Goal: Navigation & Orientation: Find specific page/section

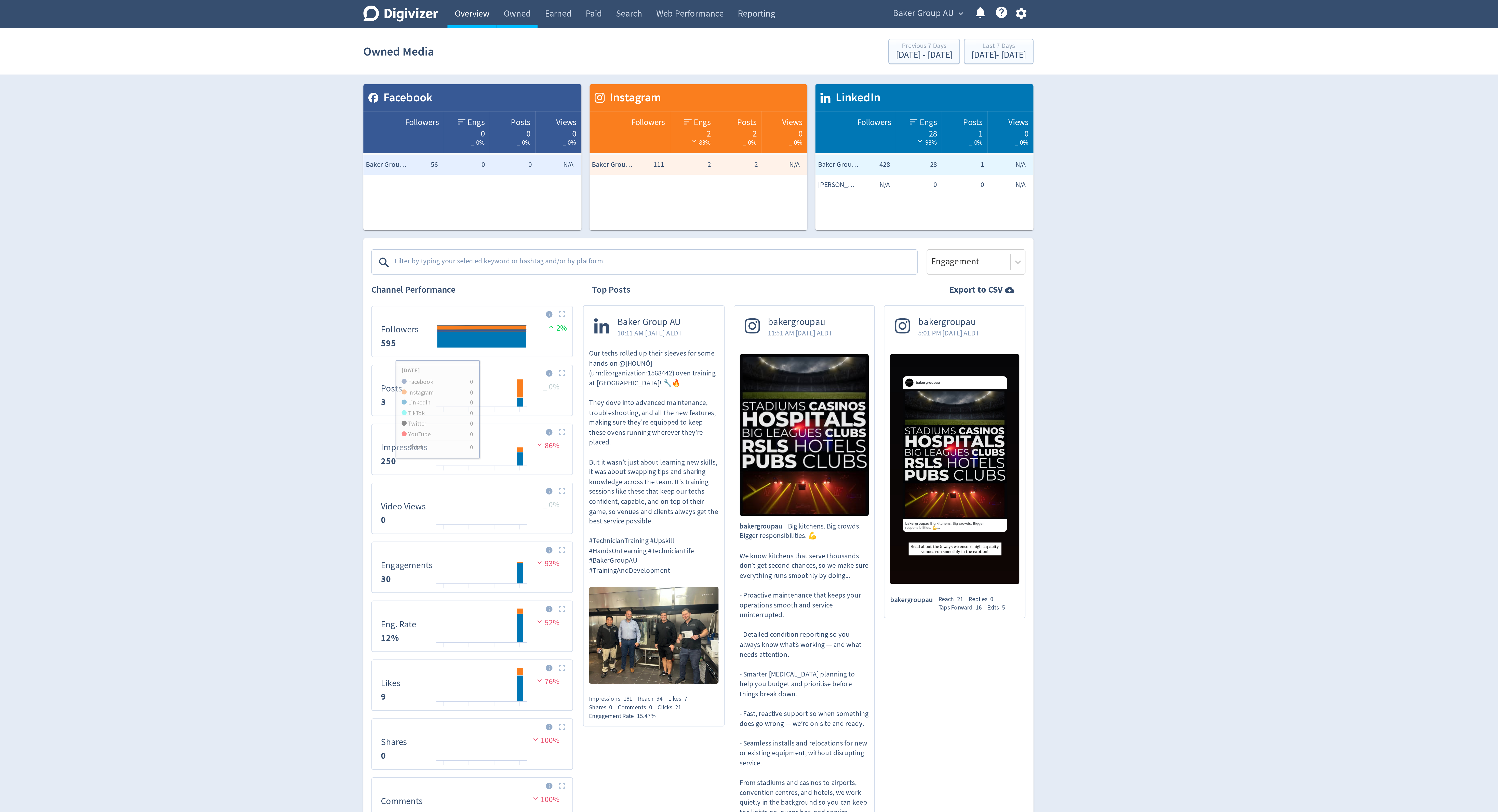
click at [628, 6] on link "Overview" at bounding box center [634, 7] width 24 height 15
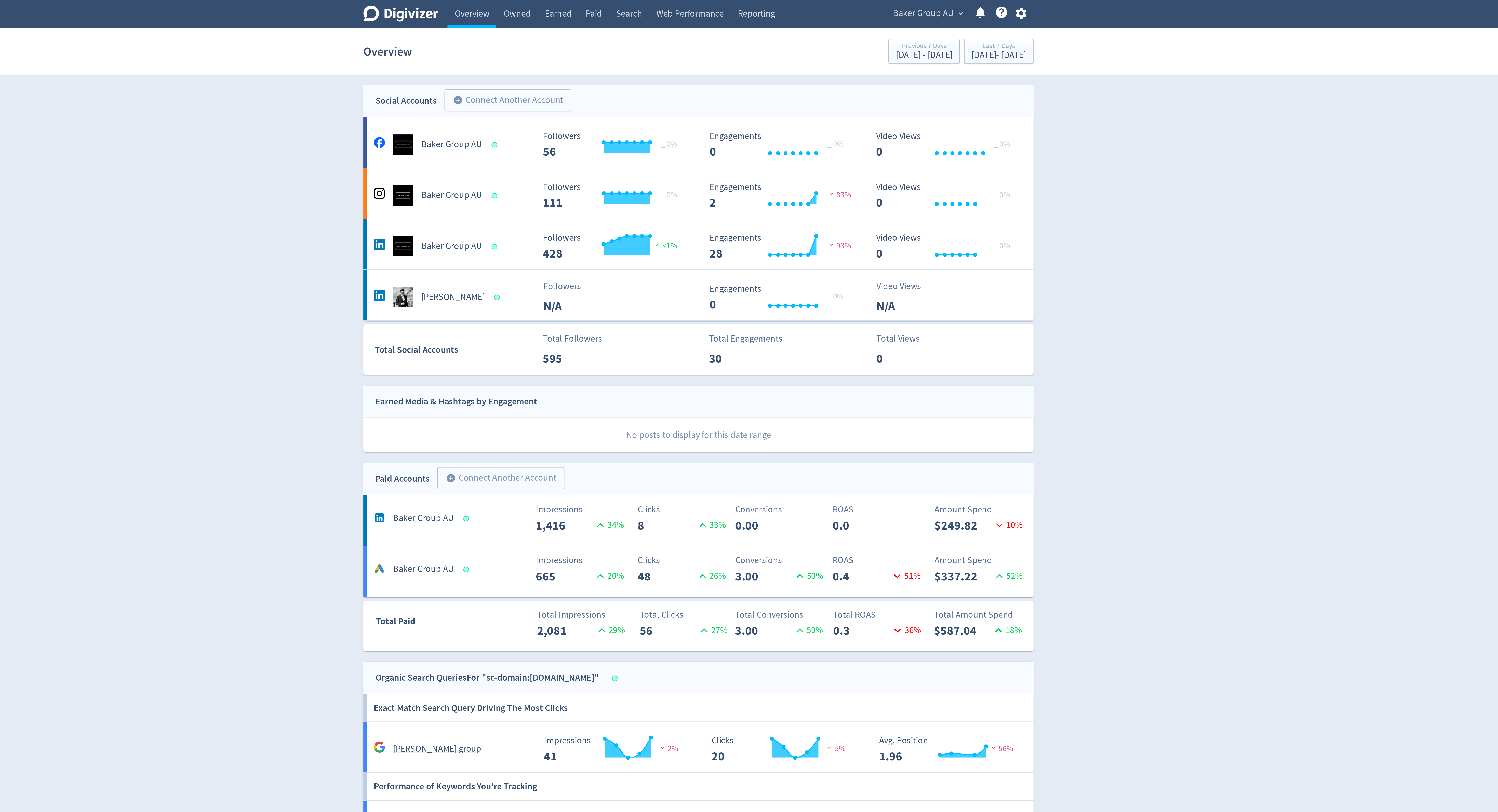
click at [873, 6] on span "Baker Group AU" at bounding box center [862, 7] width 31 height 8
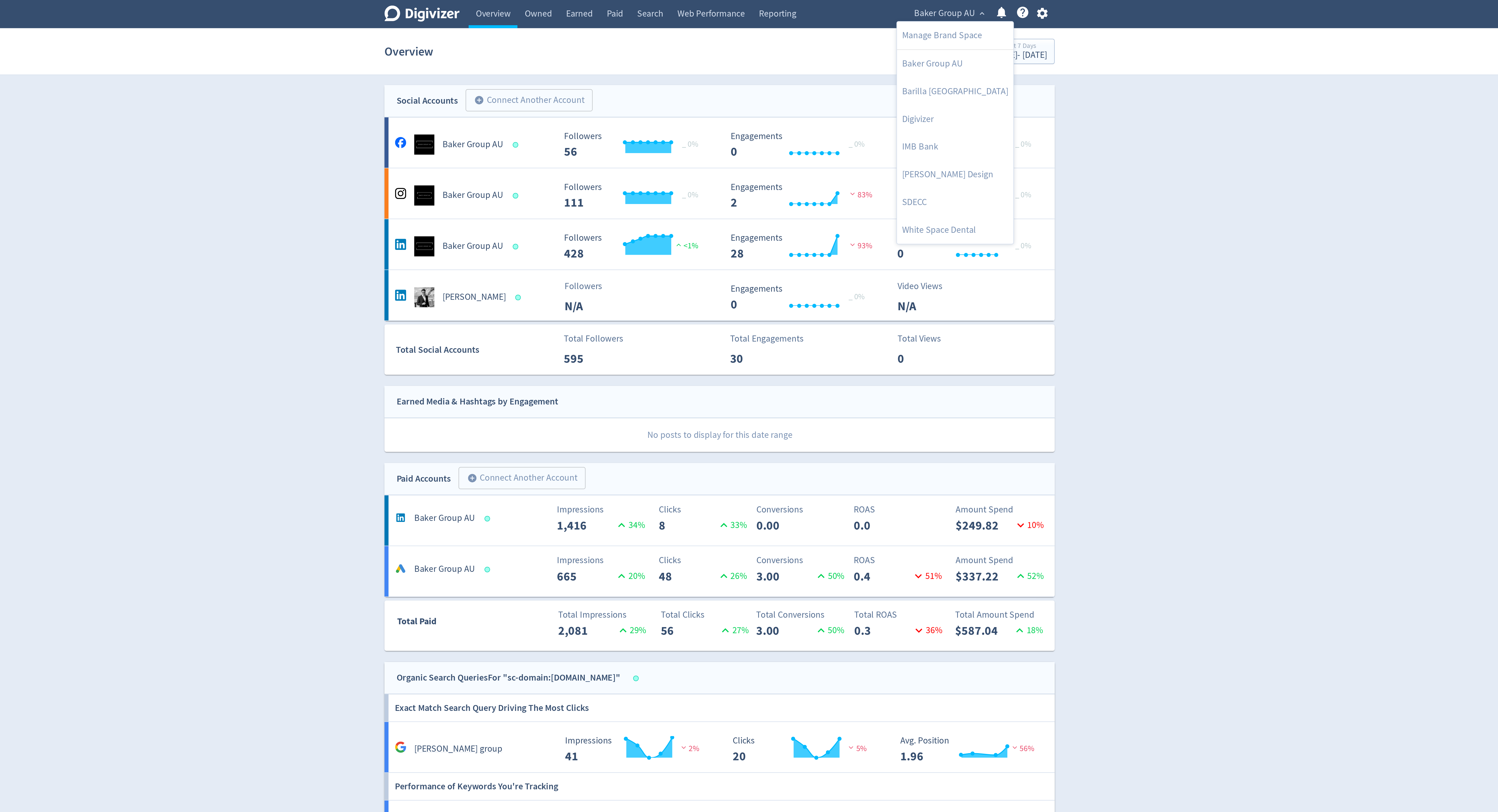
click at [973, 115] on div at bounding box center [749, 406] width 1498 height 812
click at [863, 6] on span "Baker Group AU" at bounding box center [862, 7] width 31 height 8
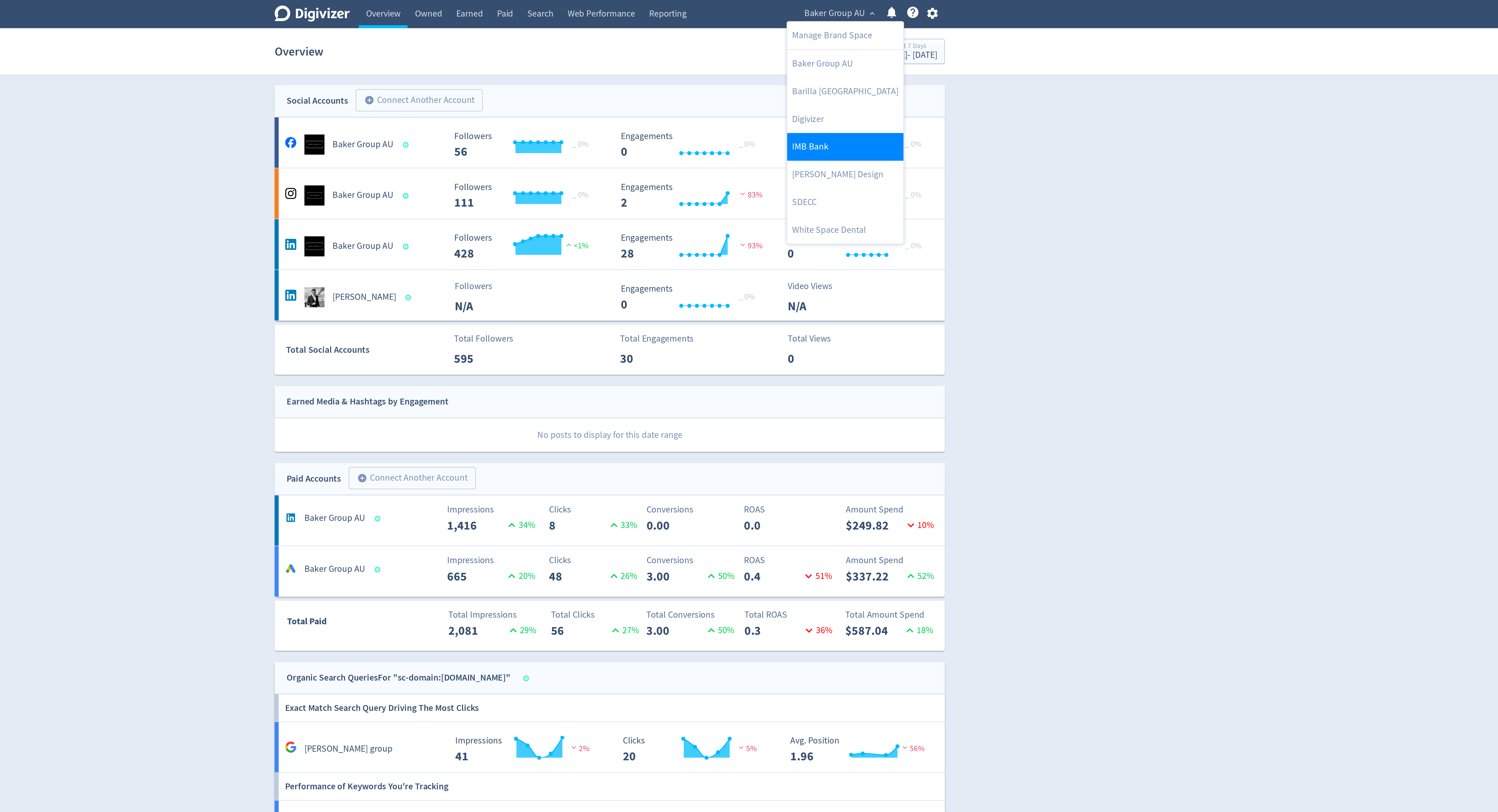
click at [866, 74] on link "IMB Bank" at bounding box center [868, 74] width 59 height 14
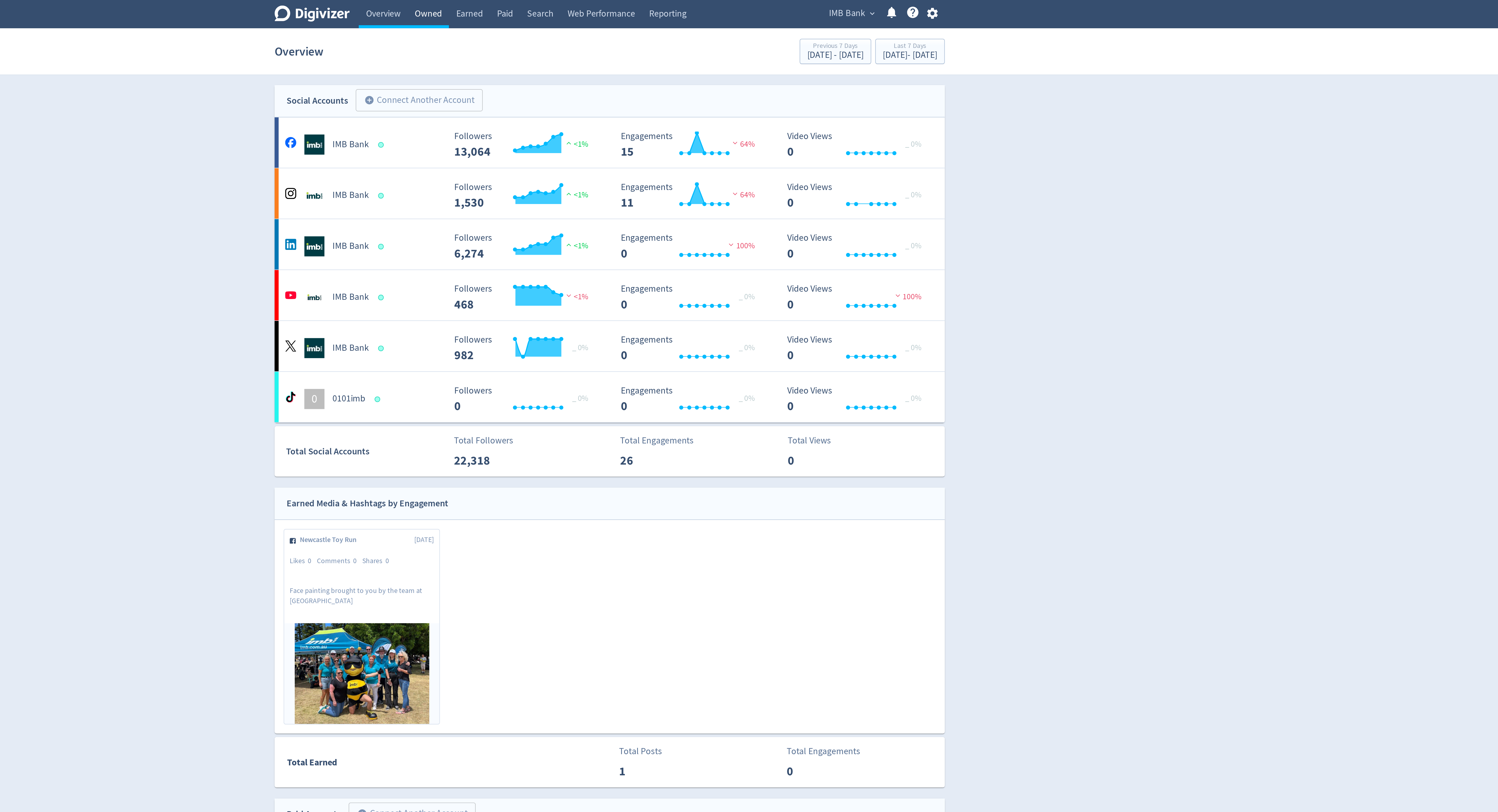
click at [657, 5] on link "Owned" at bounding box center [657, 7] width 21 height 15
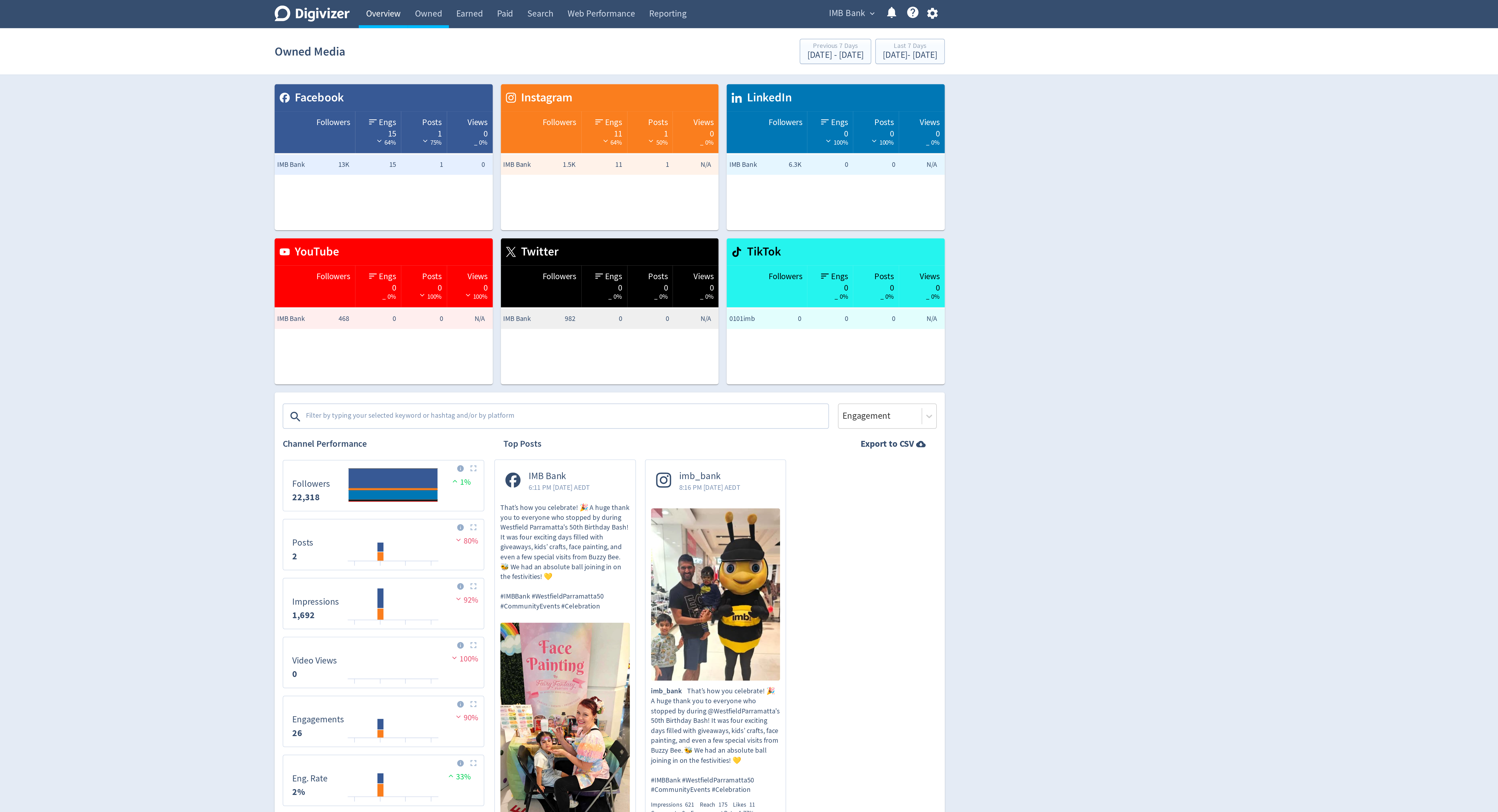
click at [627, 5] on link "Overview" at bounding box center [634, 7] width 24 height 15
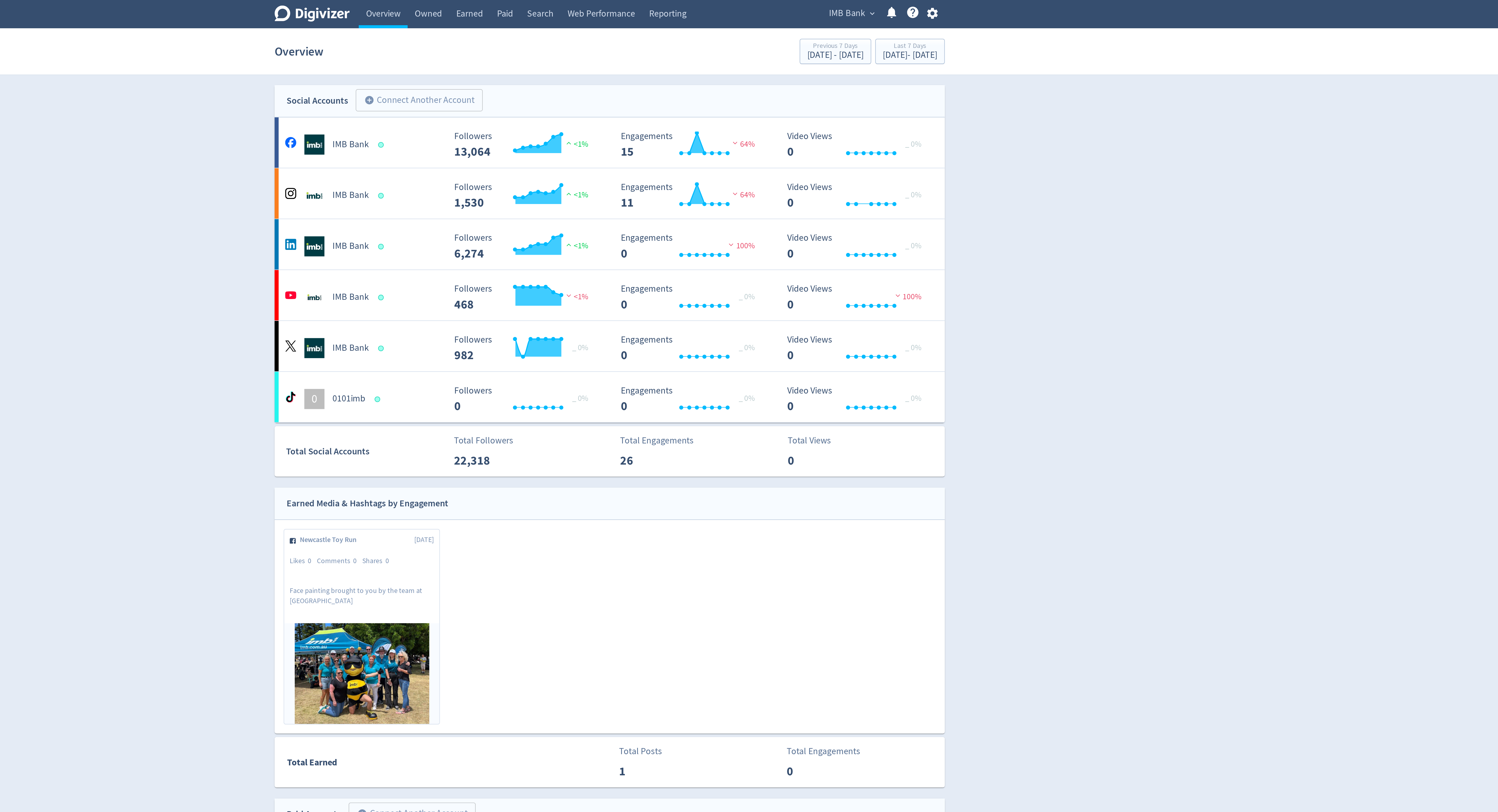
click at [868, 6] on span "IMB Bank" at bounding box center [869, 7] width 19 height 8
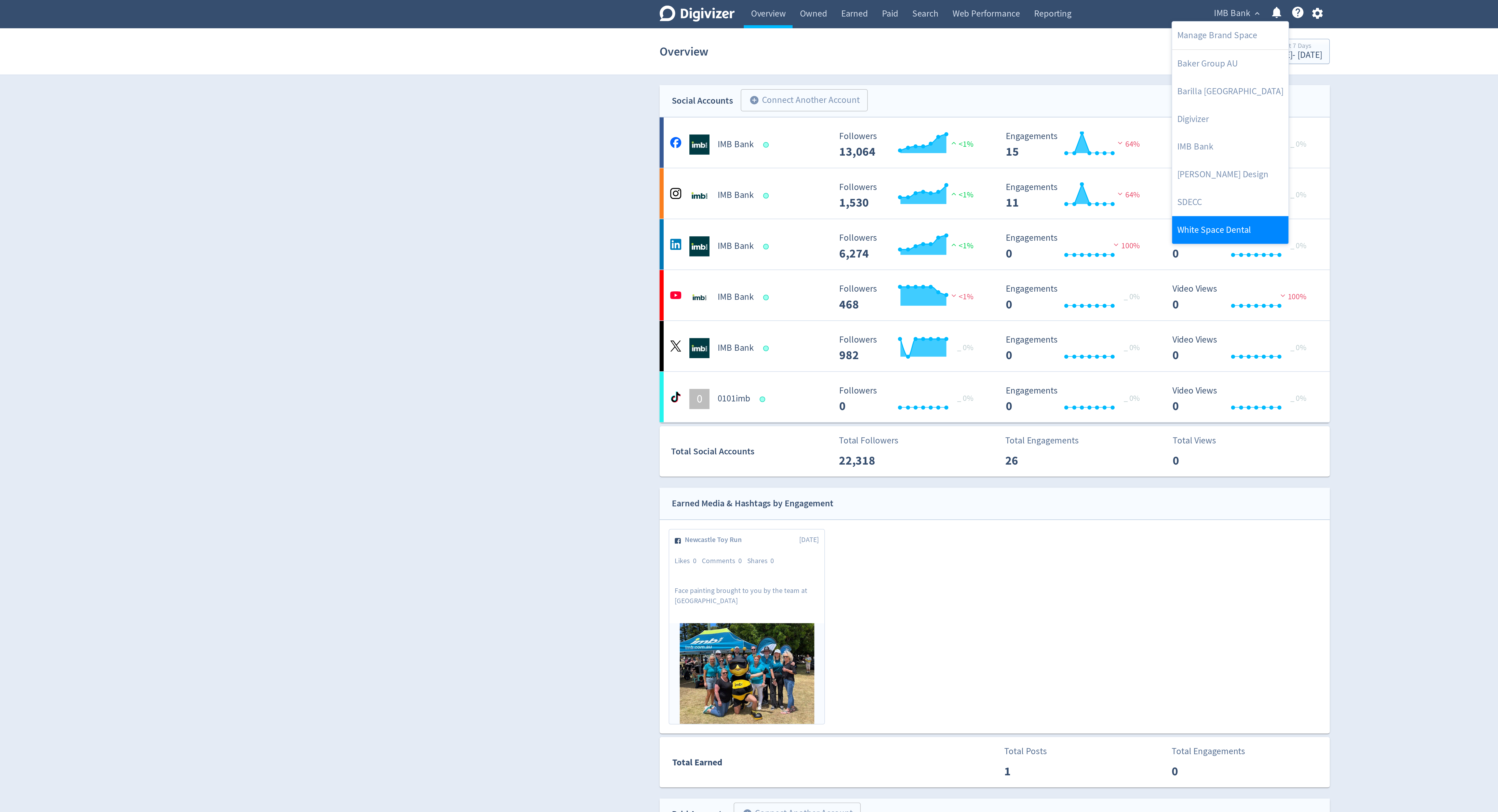
click at [853, 113] on link "White Space Dental" at bounding box center [868, 116] width 59 height 14
